Goal: Task Accomplishment & Management: Use online tool/utility

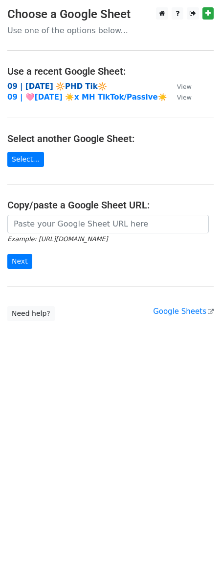
click at [63, 83] on strong "09 | [DATE] 🔆PHD Tik🔆" at bounding box center [57, 86] width 100 height 9
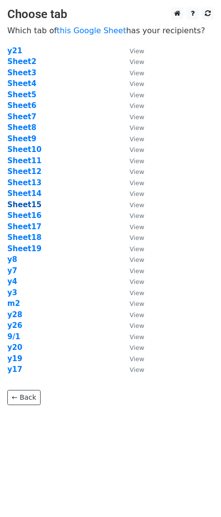
click at [25, 205] on strong "Sheet15" at bounding box center [24, 204] width 34 height 9
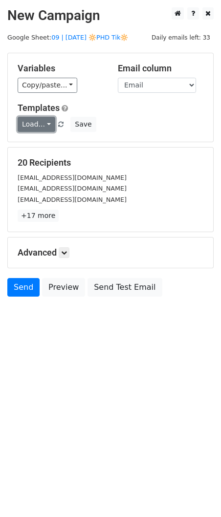
click at [35, 119] on link "Load..." at bounding box center [37, 124] width 38 height 15
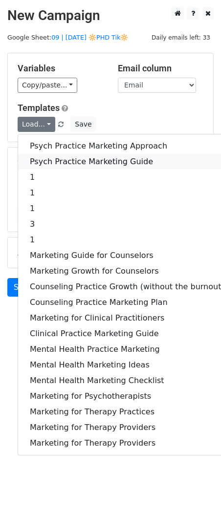
click at [56, 161] on link "Psych Practice Marketing Guide" at bounding box center [127, 162] width 218 height 16
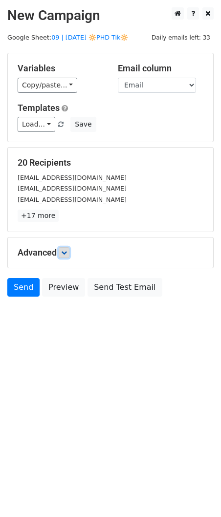
click at [67, 250] on icon at bounding box center [64, 253] width 6 height 6
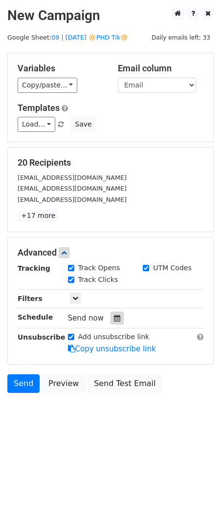
click at [114, 318] on icon at bounding box center [117, 317] width 6 height 7
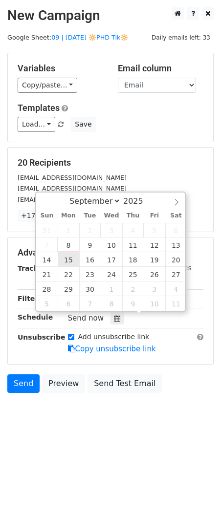
type input "2025-09-15 12:00"
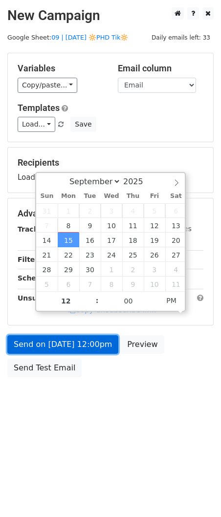
click at [65, 352] on link "Send on Sep 15 at 12:00pm" at bounding box center [62, 344] width 111 height 19
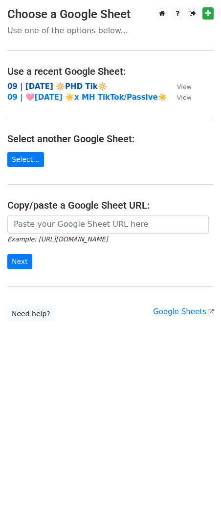
click at [81, 87] on strong "09 | SEPT 1 🔆PHD Tik🔆" at bounding box center [57, 86] width 100 height 9
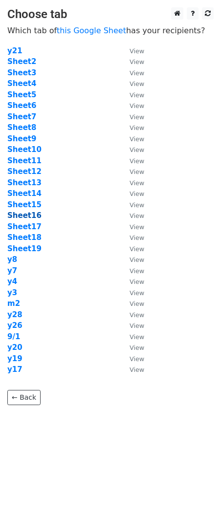
click at [20, 214] on strong "Sheet16" at bounding box center [24, 215] width 34 height 9
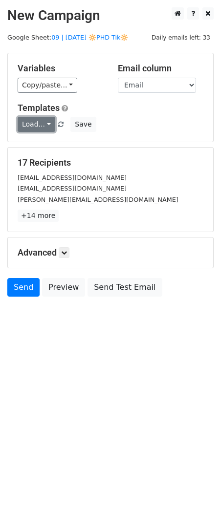
click at [45, 124] on link "Load..." at bounding box center [37, 124] width 38 height 15
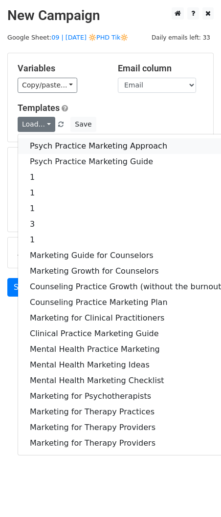
click at [52, 143] on link "Psych Practice Marketing Approach" at bounding box center [127, 146] width 218 height 16
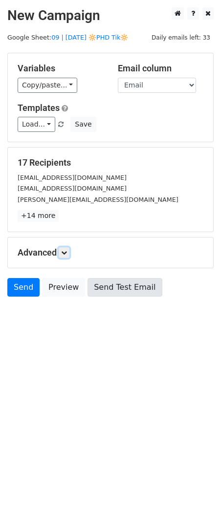
drag, startPoint x: 63, startPoint y: 251, endPoint x: 93, endPoint y: 295, distance: 53.4
click at [63, 251] on icon at bounding box center [64, 253] width 6 height 6
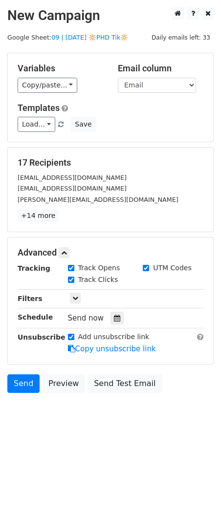
click at [110, 317] on div at bounding box center [116, 318] width 13 height 13
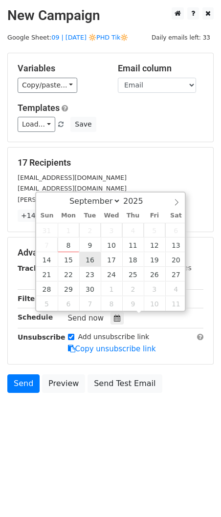
type input "2025-09-16 12:00"
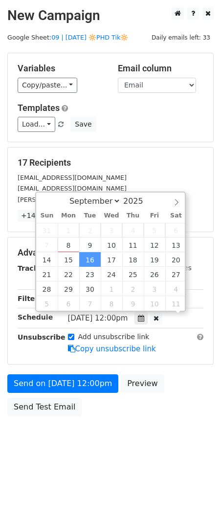
scroll to position [0, 0]
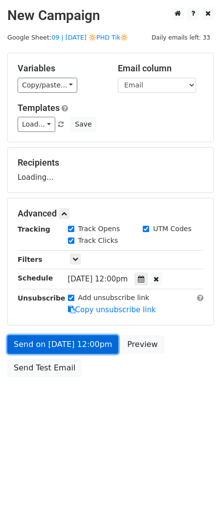
click at [75, 341] on link "Send on Sep 16 at 12:00pm" at bounding box center [62, 344] width 111 height 19
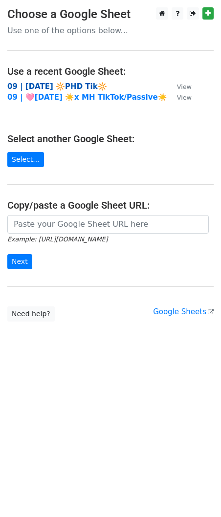
click at [79, 86] on strong "09 | [DATE] 🔆PHD Tik🔆" at bounding box center [57, 86] width 100 height 9
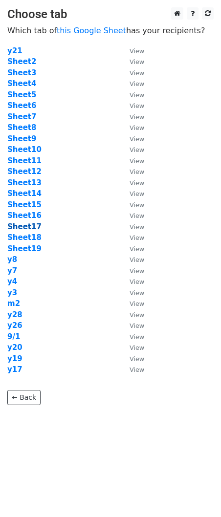
click at [21, 222] on strong "Sheet17" at bounding box center [24, 226] width 34 height 9
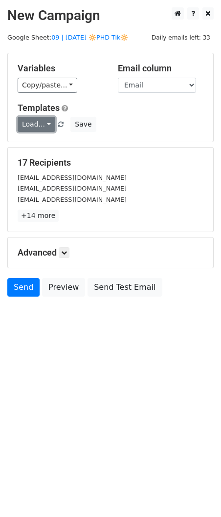
click at [45, 128] on link "Load..." at bounding box center [37, 124] width 38 height 15
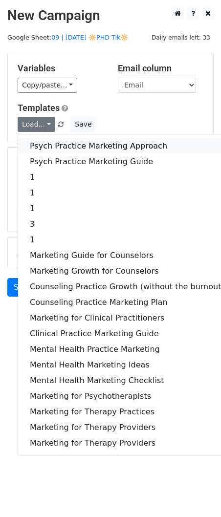
click at [47, 142] on link "Psych Practice Marketing Approach" at bounding box center [127, 146] width 218 height 16
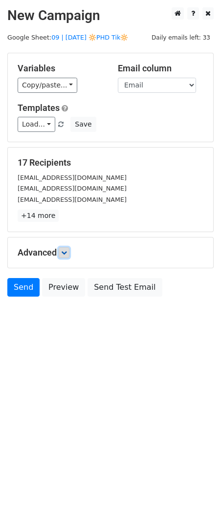
click at [67, 252] on icon at bounding box center [64, 253] width 6 height 6
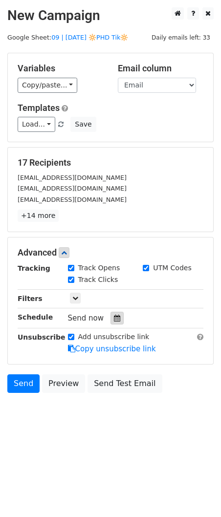
click at [114, 319] on icon at bounding box center [117, 317] width 6 height 7
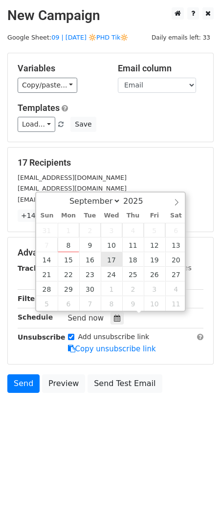
type input "[DATE] 12:00"
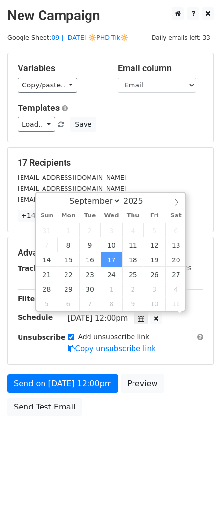
scroll to position [0, 0]
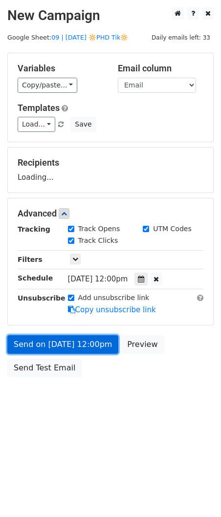
click at [93, 343] on link "Send on [DATE] 12:00pm" at bounding box center [62, 344] width 111 height 19
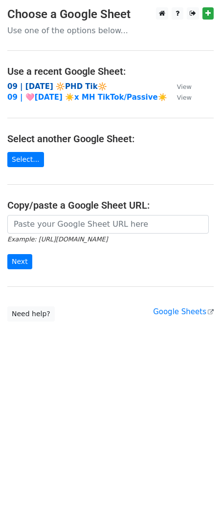
click at [64, 90] on strong "09 | [DATE] 🔆PHD Tik🔆" at bounding box center [57, 86] width 100 height 9
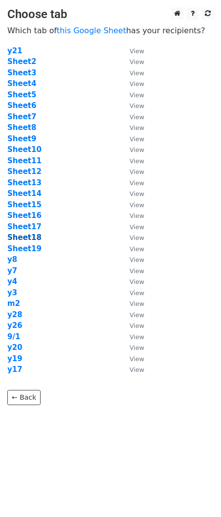
click at [33, 238] on strong "Sheet18" at bounding box center [24, 237] width 34 height 9
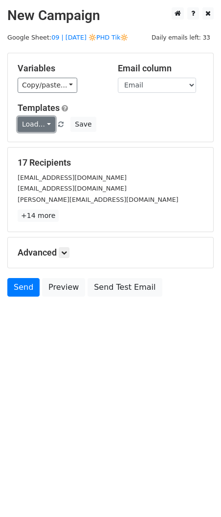
click at [33, 126] on link "Load..." at bounding box center [37, 124] width 38 height 15
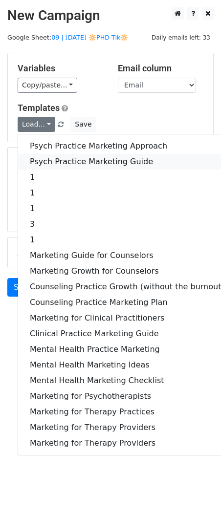
click at [69, 162] on link "Psych Practice Marketing Guide" at bounding box center [127, 162] width 218 height 16
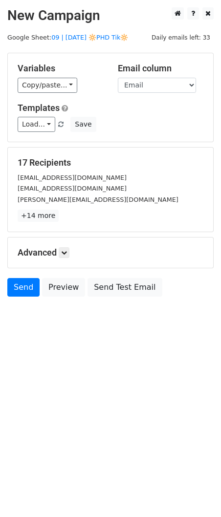
click at [66, 258] on div "Advanced Tracking Track Opens UTM Codes Track Clicks Filters Only include sprea…" at bounding box center [110, 252] width 205 height 30
click at [66, 252] on icon at bounding box center [64, 253] width 6 height 6
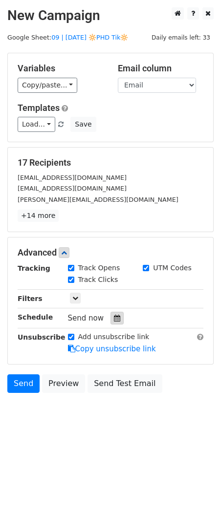
click at [114, 319] on icon at bounding box center [117, 317] width 6 height 7
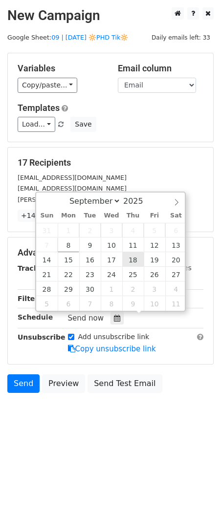
type input "2025-09-18 12:00"
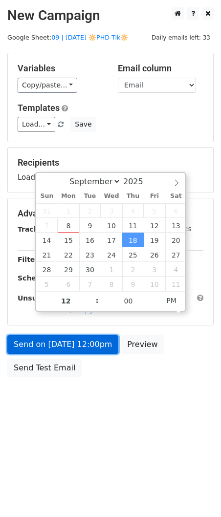
click at [93, 348] on link "Send on Sep 18 at 12:00pm" at bounding box center [62, 344] width 111 height 19
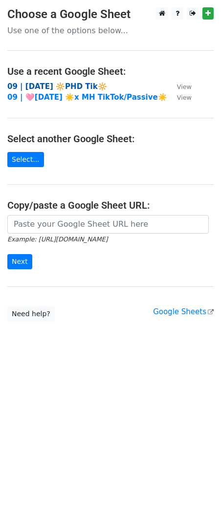
click at [68, 84] on strong "09 | [DATE] 🔆PHD Tik🔆" at bounding box center [57, 86] width 100 height 9
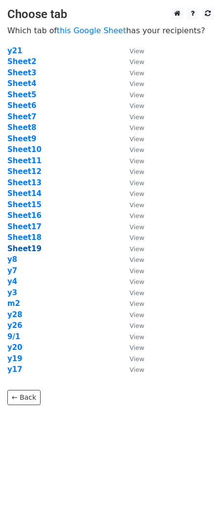
click at [25, 248] on strong "Sheet19" at bounding box center [24, 248] width 34 height 9
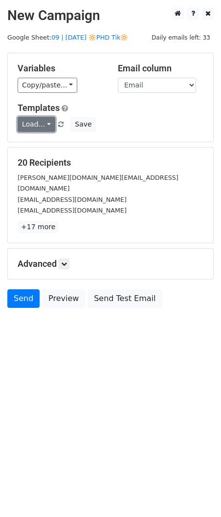
click at [37, 128] on link "Load..." at bounding box center [37, 124] width 38 height 15
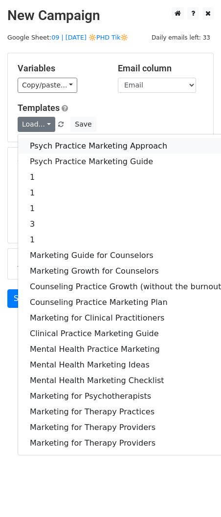
click at [37, 141] on link "Psych Practice Marketing Approach" at bounding box center [127, 146] width 218 height 16
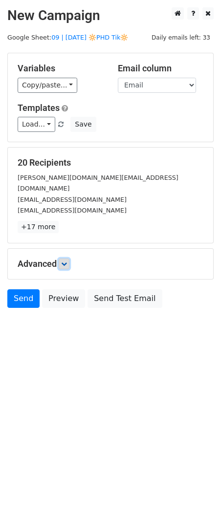
click at [66, 261] on icon at bounding box center [64, 264] width 6 height 6
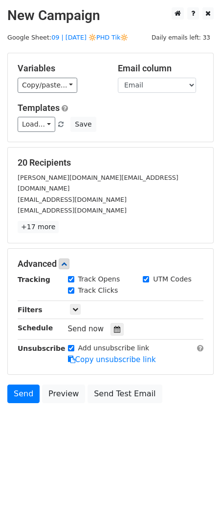
click at [116, 323] on div at bounding box center [116, 329] width 13 height 13
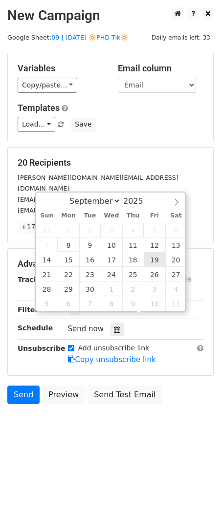
type input "[DATE] 12:00"
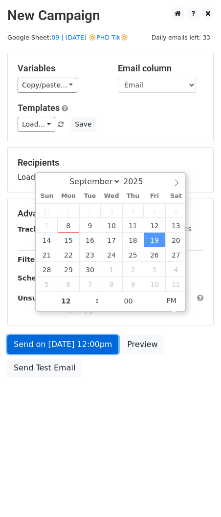
click at [75, 346] on link "Send on [DATE] 12:00pm" at bounding box center [62, 344] width 111 height 19
